Goal: Task Accomplishment & Management: Use online tool/utility

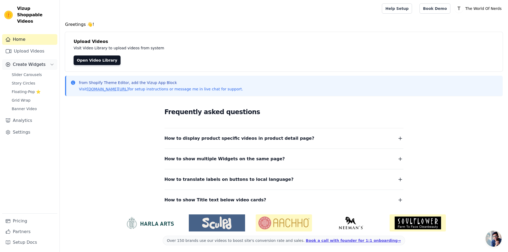
click at [45, 60] on button "Create Widgets" at bounding box center [29, 64] width 55 height 11
click at [29, 85] on link "Settings" at bounding box center [29, 89] width 55 height 11
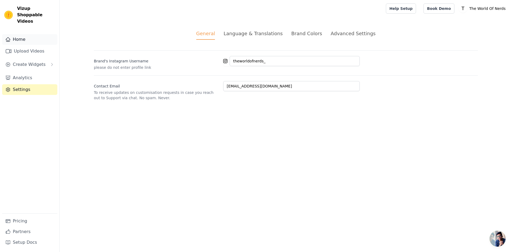
click at [17, 34] on link "Home" at bounding box center [29, 39] width 55 height 11
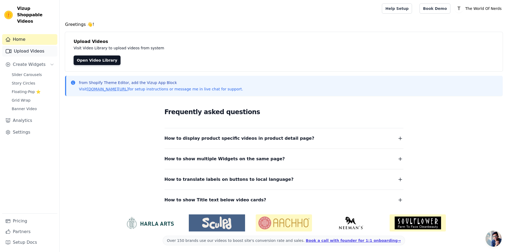
click at [46, 46] on link "Upload Videos" at bounding box center [29, 51] width 55 height 11
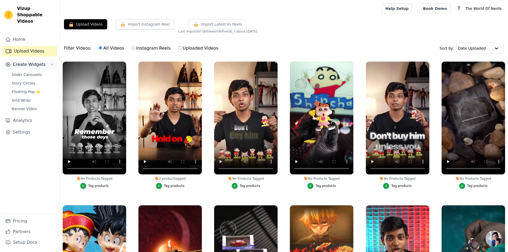
click at [46, 59] on button "Create Widgets" at bounding box center [29, 64] width 55 height 11
click at [41, 61] on span "Create Widgets" at bounding box center [29, 64] width 33 height 6
click at [43, 73] on link "Analytics" at bounding box center [29, 78] width 55 height 11
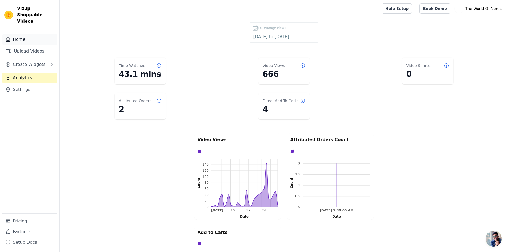
click at [36, 34] on link "Home" at bounding box center [29, 39] width 55 height 11
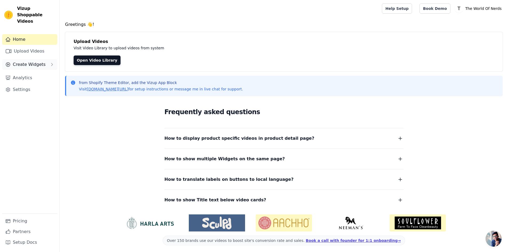
click at [48, 61] on button "Create Widgets" at bounding box center [29, 64] width 55 height 11
click at [40, 88] on link "Floating-Pop ⭐" at bounding box center [33, 91] width 49 height 7
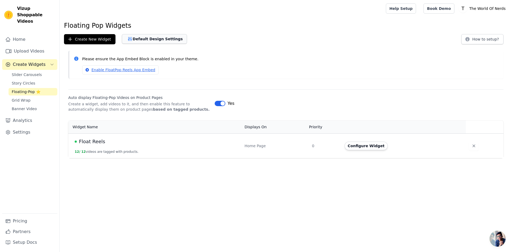
click at [146, 42] on button "Default Design Settings" at bounding box center [154, 39] width 65 height 10
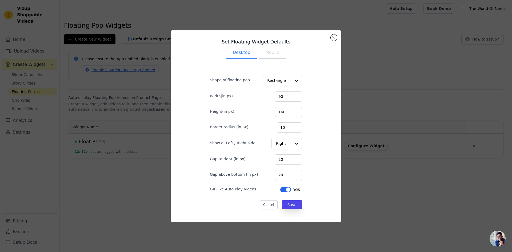
click at [266, 52] on button "Mobile" at bounding box center [272, 53] width 27 height 12
click at [332, 39] on button "Close modal" at bounding box center [334, 37] width 6 height 6
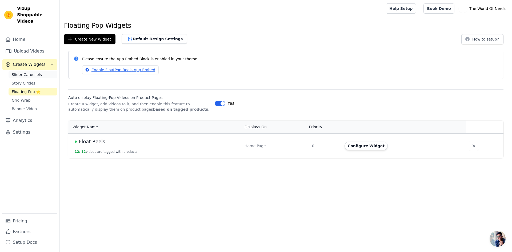
click at [35, 72] on span "Slider Carousels" at bounding box center [27, 74] width 30 height 5
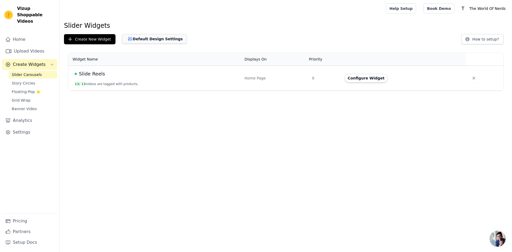
click at [156, 40] on button "Default Design Settings" at bounding box center [154, 39] width 65 height 10
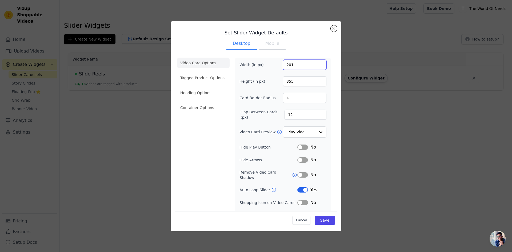
click at [318, 63] on input "201" at bounding box center [304, 65] width 43 height 10
click at [318, 63] on input "202" at bounding box center [304, 65] width 43 height 10
click at [318, 63] on input "203" at bounding box center [304, 65] width 43 height 10
click at [318, 63] on input "204" at bounding box center [304, 65] width 43 height 10
click at [318, 63] on input "205" at bounding box center [304, 65] width 43 height 10
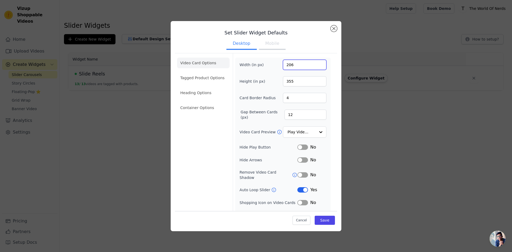
click at [318, 63] on input "206" at bounding box center [304, 65] width 43 height 10
click at [317, 63] on input "207" at bounding box center [304, 65] width 43 height 10
click at [317, 63] on input "208" at bounding box center [304, 65] width 43 height 10
click at [302, 63] on input "208" at bounding box center [304, 65] width 43 height 10
type input "220"
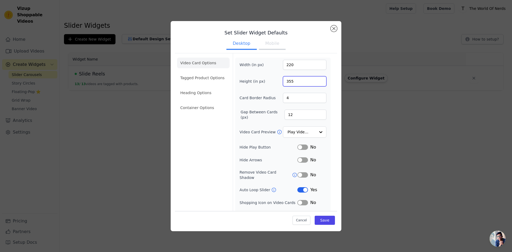
click at [298, 82] on input "355" at bounding box center [304, 81] width 43 height 10
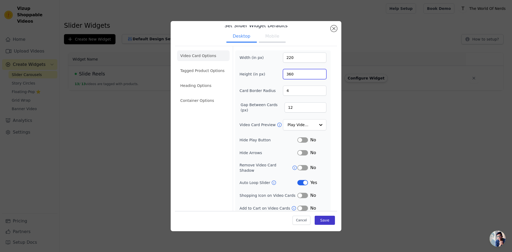
type input "360"
click at [324, 222] on button "Save" at bounding box center [325, 220] width 20 height 9
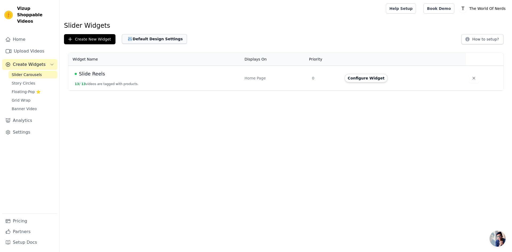
click at [138, 35] on button "Default Design Settings" at bounding box center [154, 39] width 65 height 10
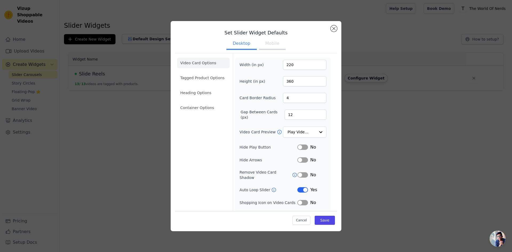
click at [265, 40] on button "Mobile" at bounding box center [272, 44] width 27 height 12
click at [302, 220] on button "Cancel" at bounding box center [302, 220] width 18 height 9
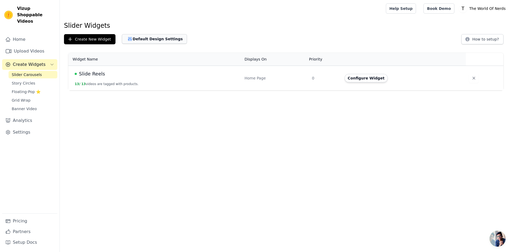
click at [140, 39] on button "Default Design Settings" at bounding box center [154, 39] width 65 height 10
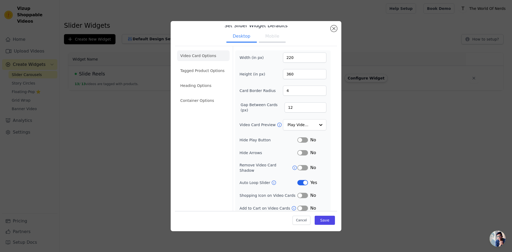
scroll to position [0, 0]
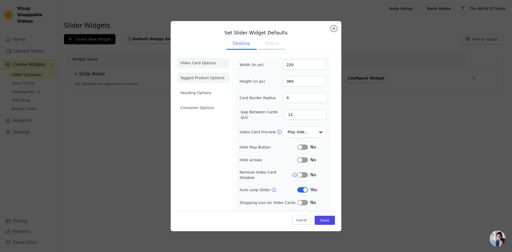
click at [198, 102] on li "Tagged Product Options" at bounding box center [203, 107] width 53 height 11
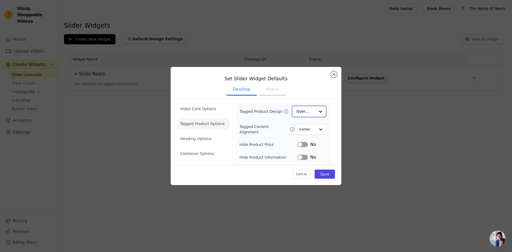
click at [310, 113] on input "Tagged Product Design" at bounding box center [306, 111] width 19 height 11
click at [309, 124] on div "Card" at bounding box center [309, 124] width 35 height 11
click at [305, 174] on button "Cancel" at bounding box center [302, 173] width 18 height 9
